Goal: Transaction & Acquisition: Purchase product/service

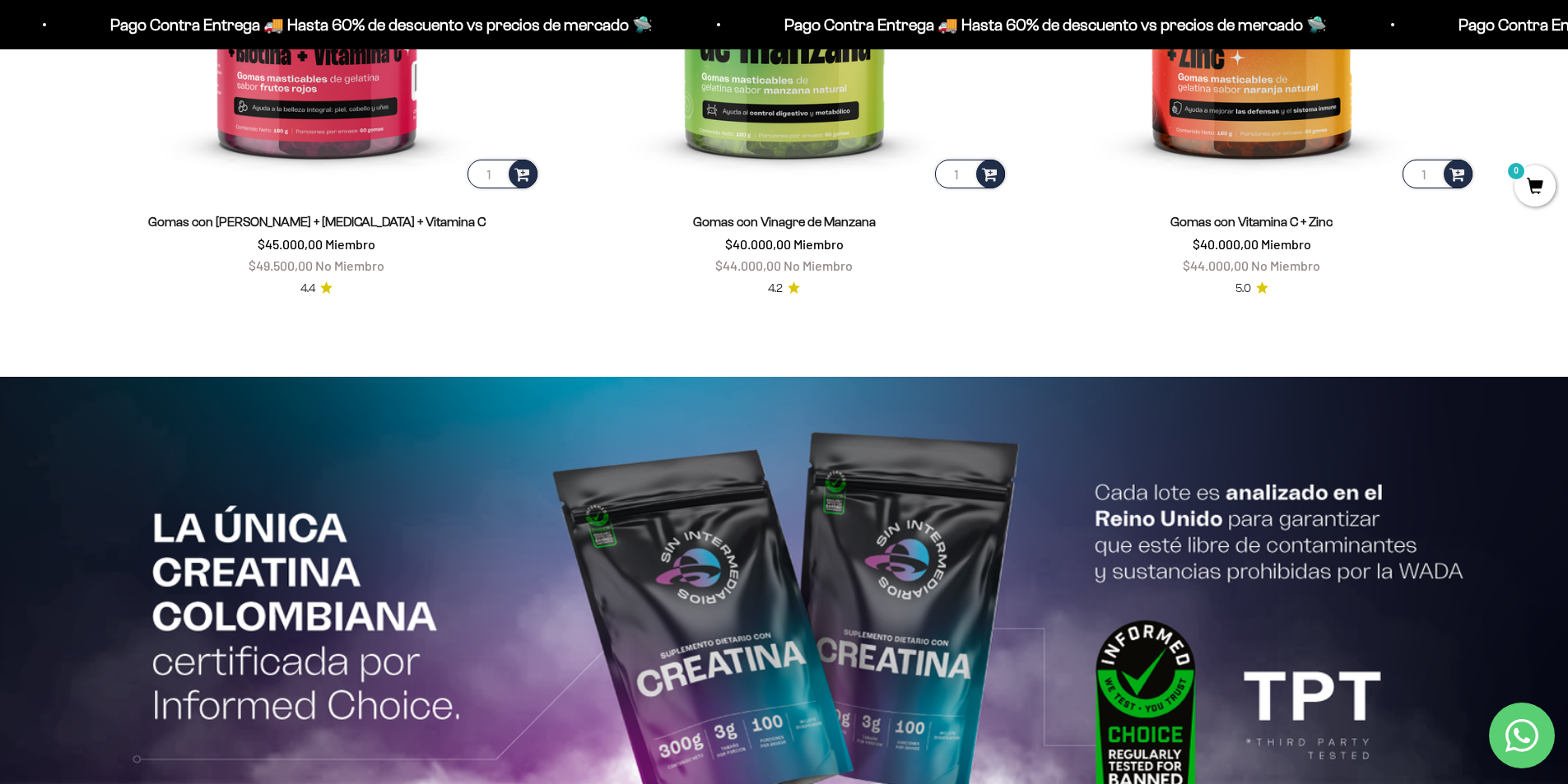
scroll to position [3455, 0]
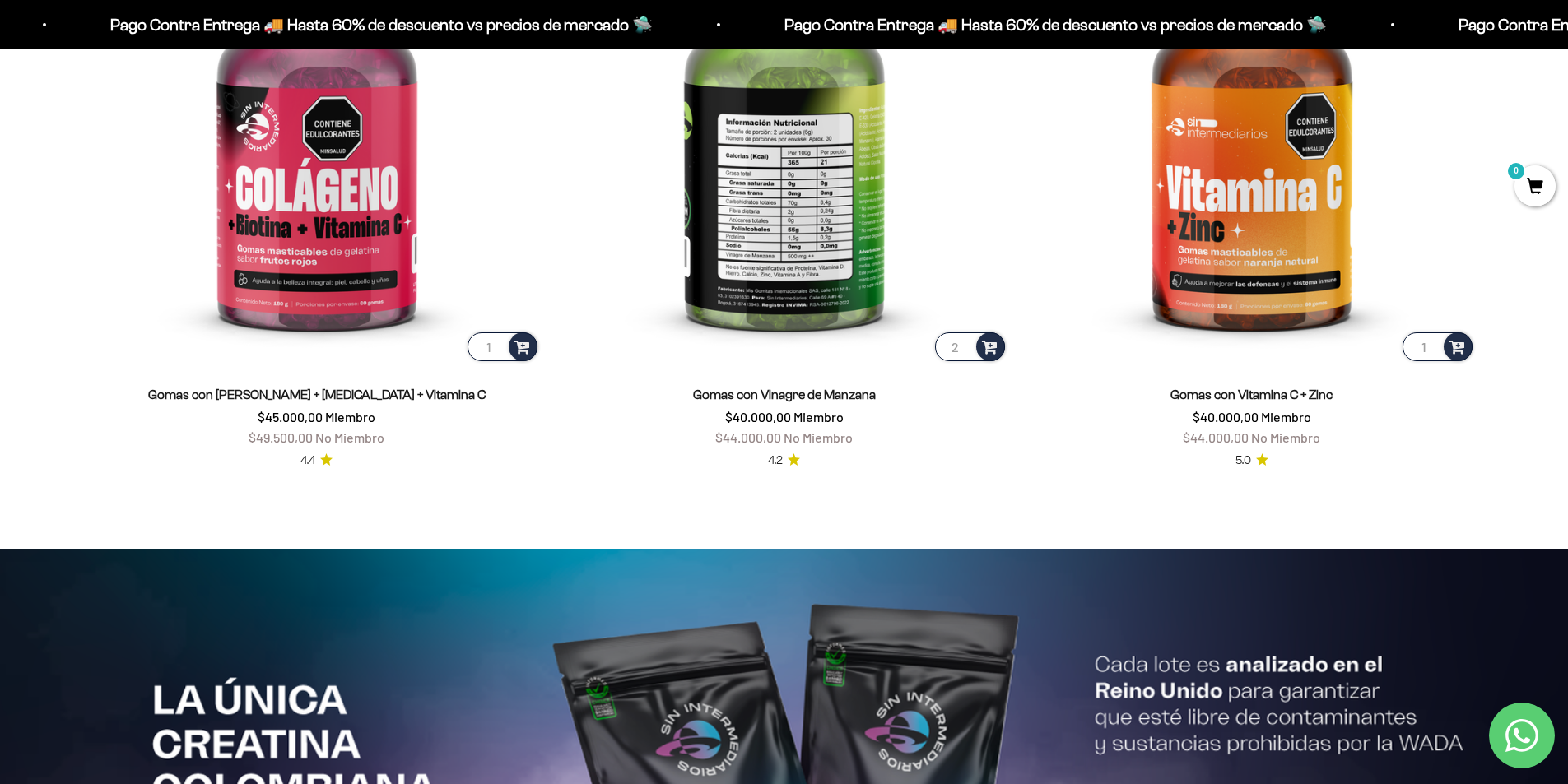
type input "2"
click at [965, 341] on input "2" at bounding box center [970, 346] width 70 height 29
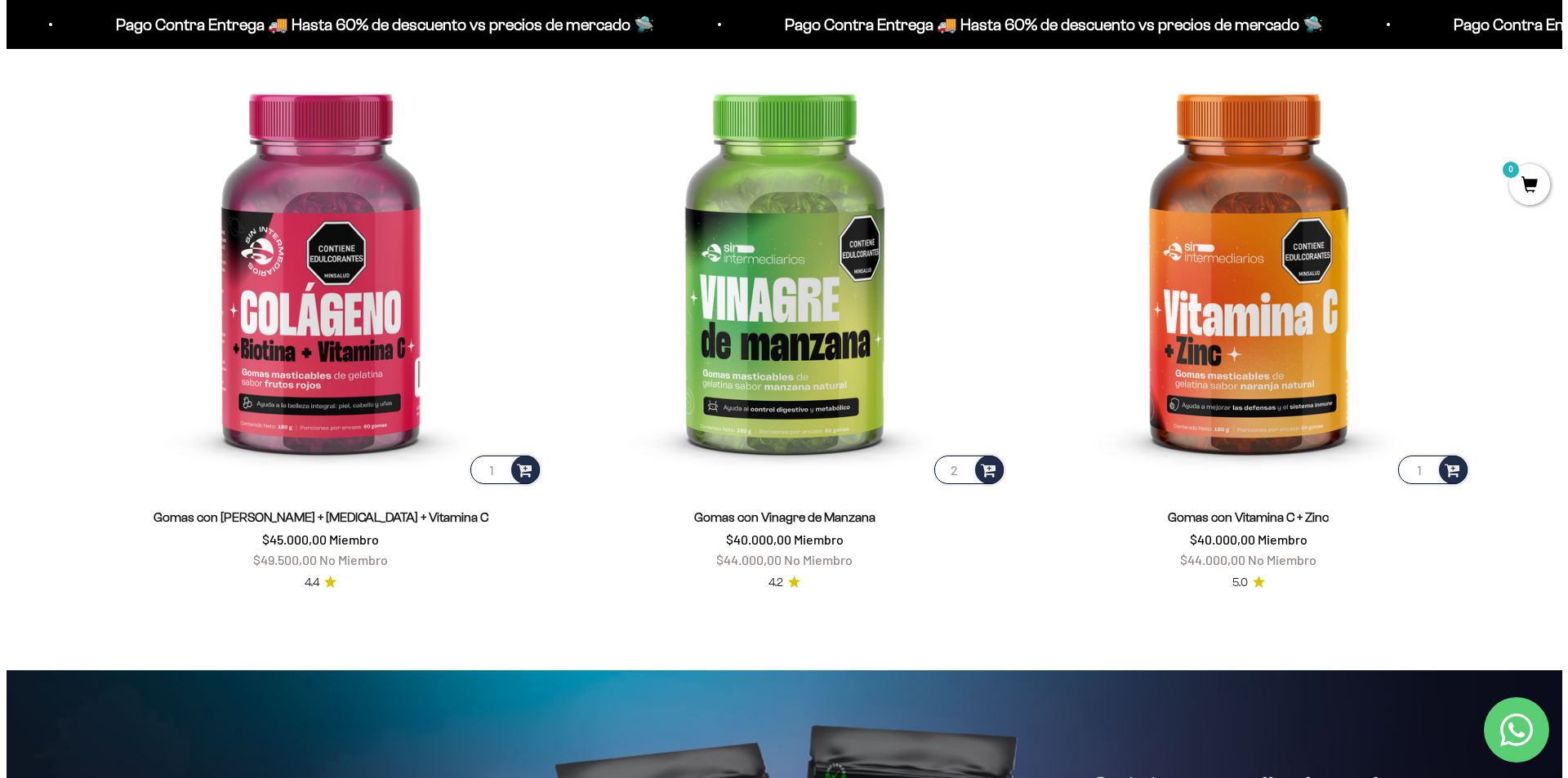
scroll to position [3347, 0]
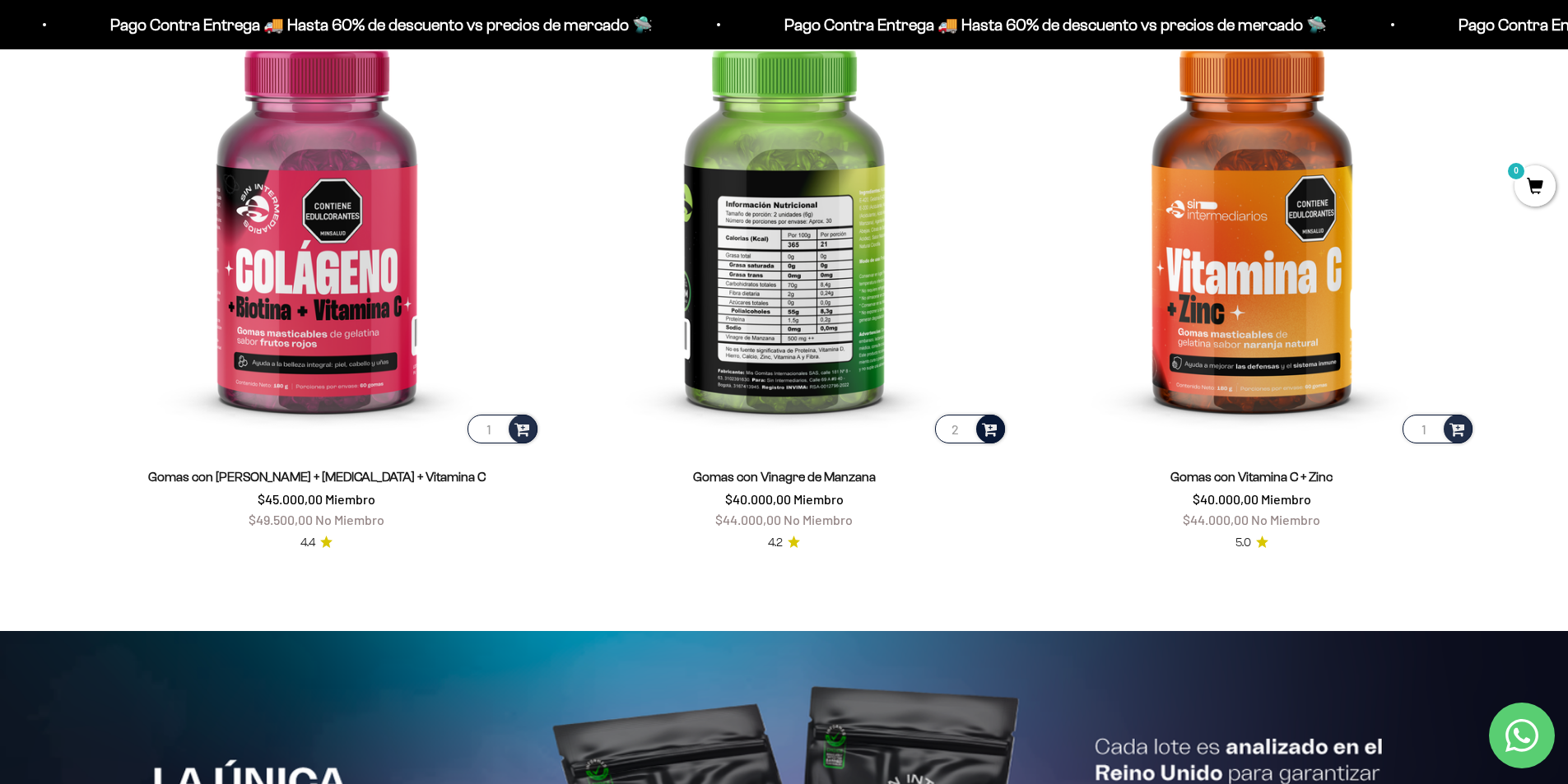
click at [991, 426] on span at bounding box center [990, 428] width 16 height 19
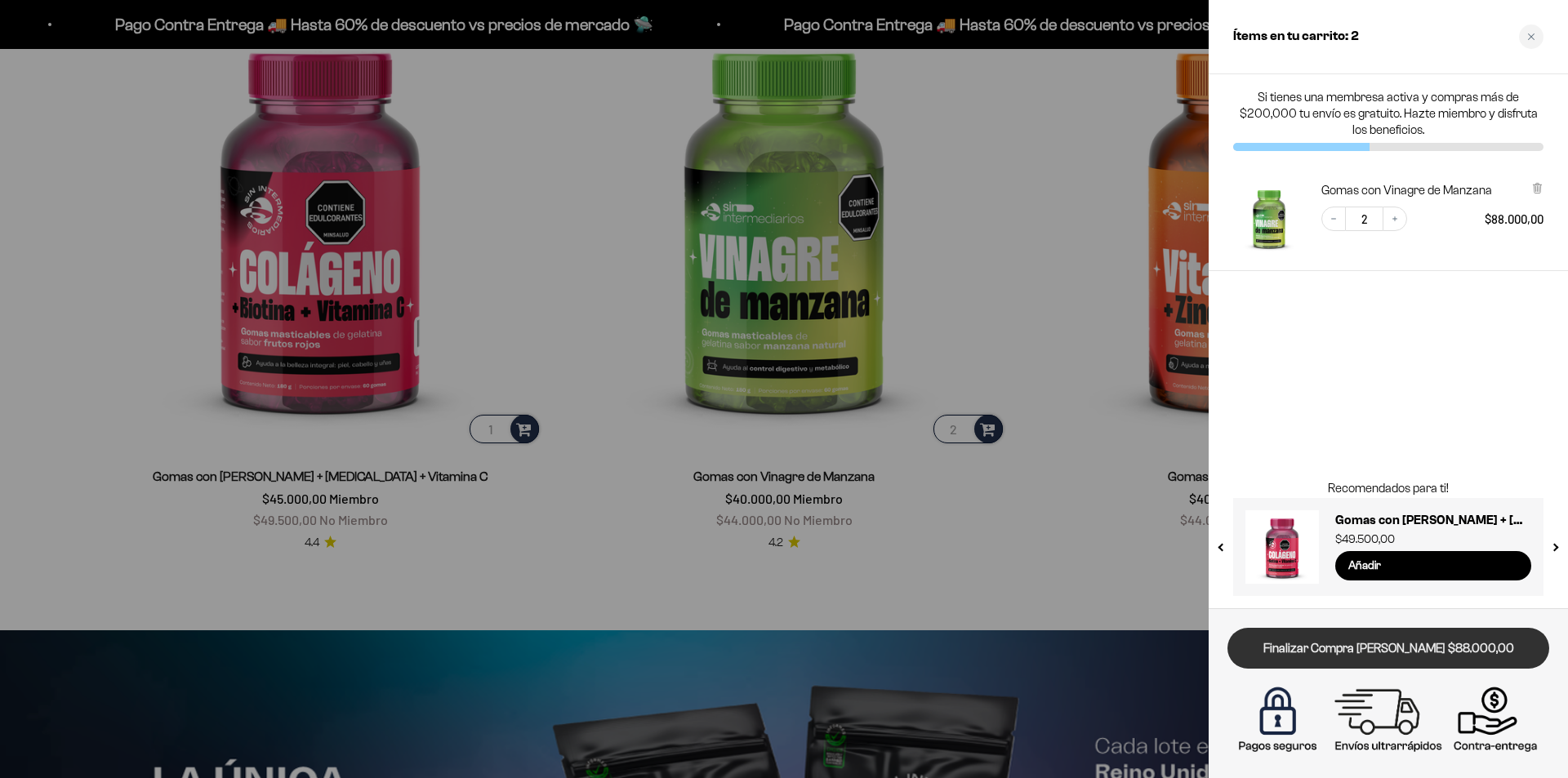
click at [1387, 648] on link "Finalizar Compra [PERSON_NAME] $88.000,00" at bounding box center [1388, 648] width 322 height 41
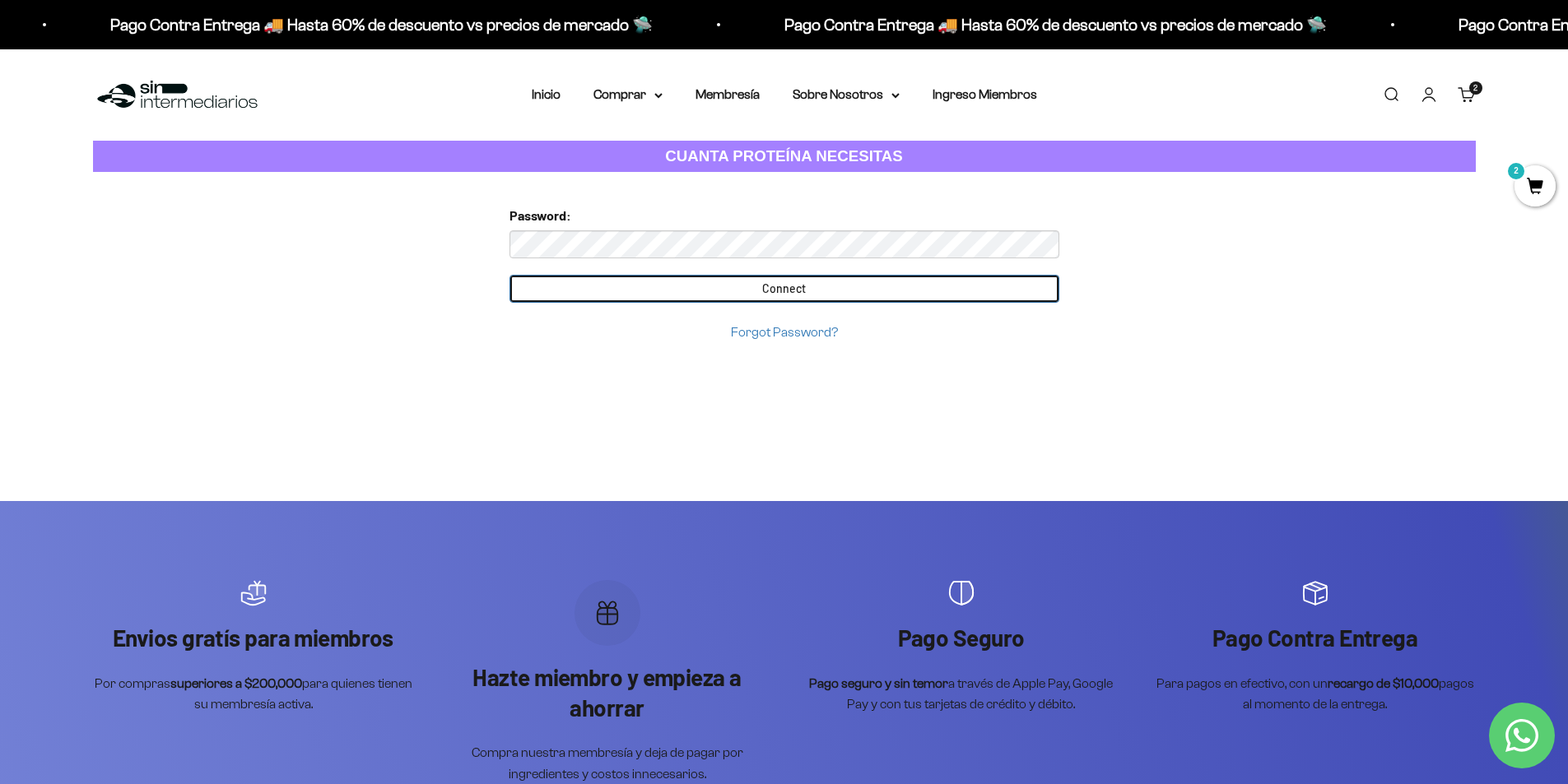
click at [781, 290] on input "Connect" at bounding box center [784, 289] width 550 height 28
